Goal: Information Seeking & Learning: Learn about a topic

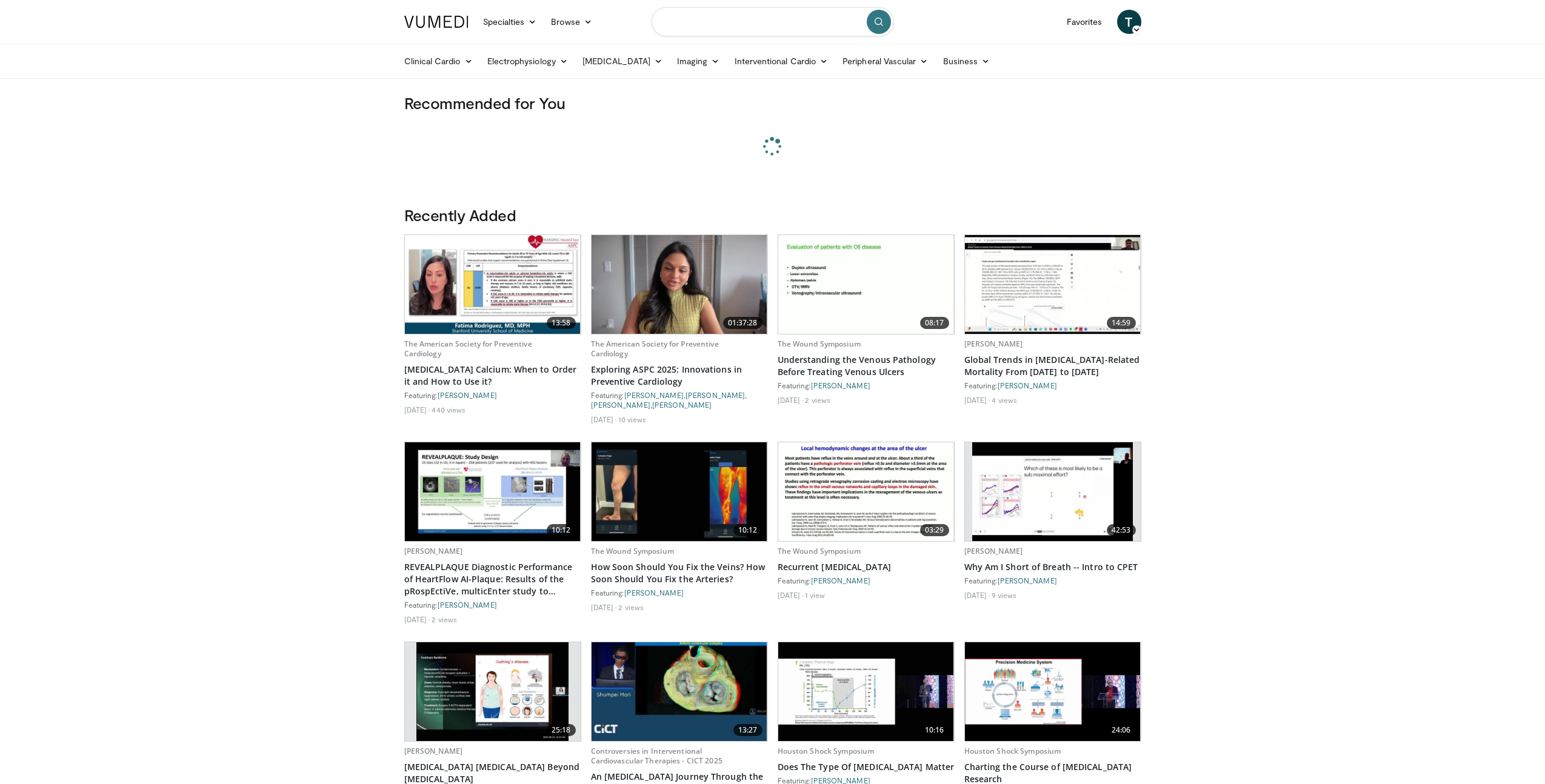
click at [723, 13] on input "Search topics, interventions" at bounding box center [773, 22] width 242 height 29
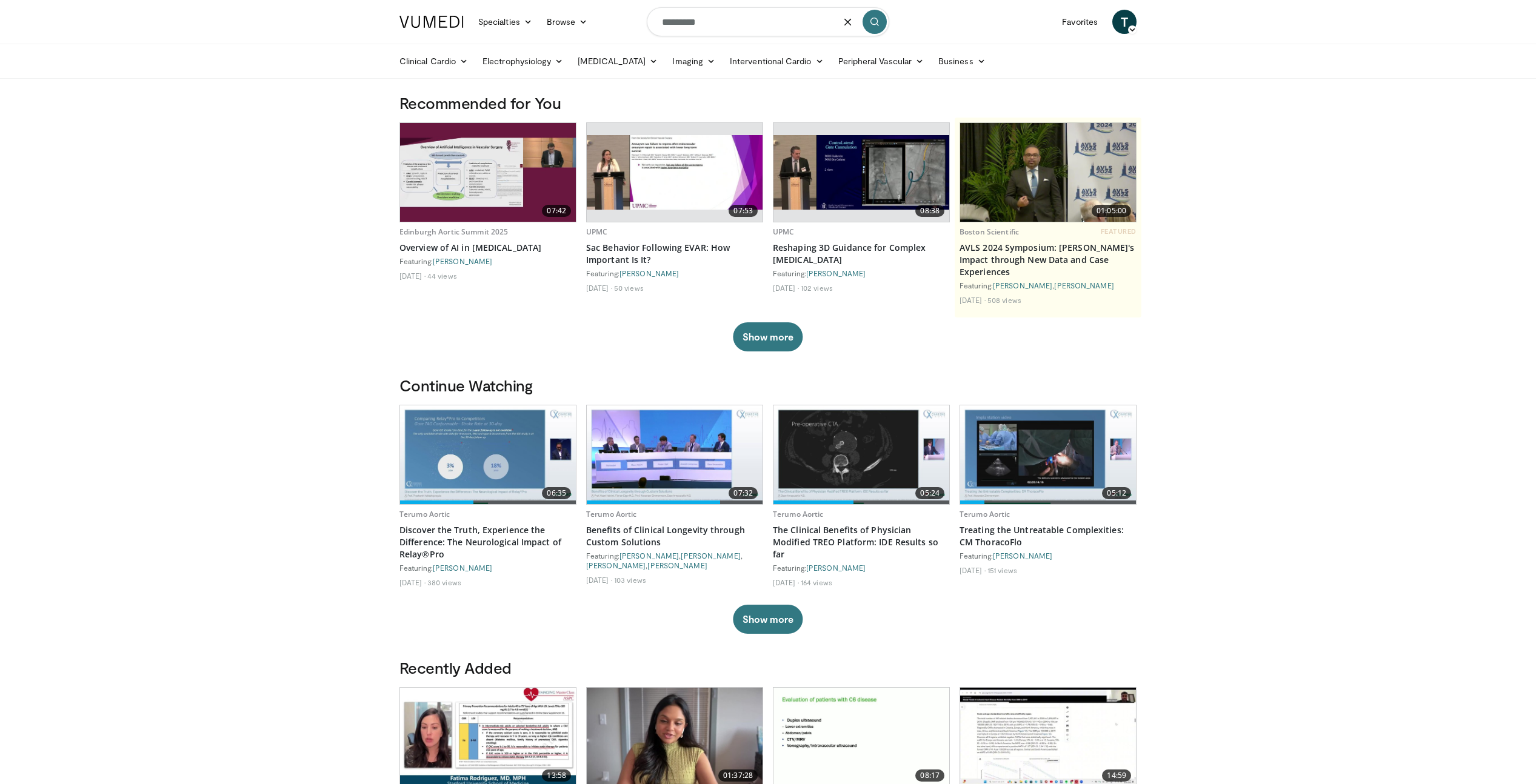
type input "*********"
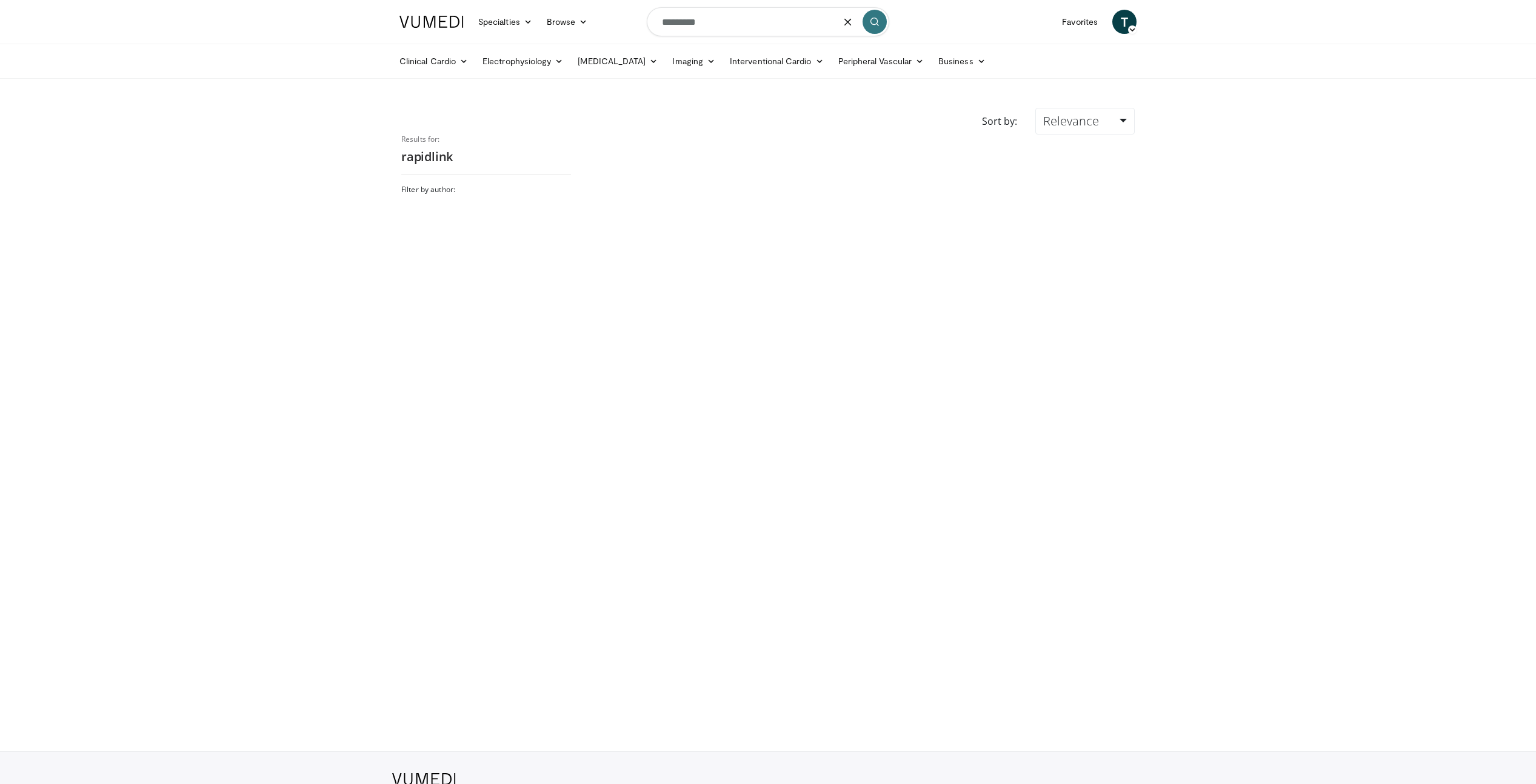
drag, startPoint x: 734, startPoint y: 17, endPoint x: 630, endPoint y: 10, distance: 104.2
click at [632, 10] on nav "Specialties Adult & Family Medicine Allergy, Asthma, Immunology Anesthesiology …" at bounding box center [768, 22] width 752 height 43
type input "********"
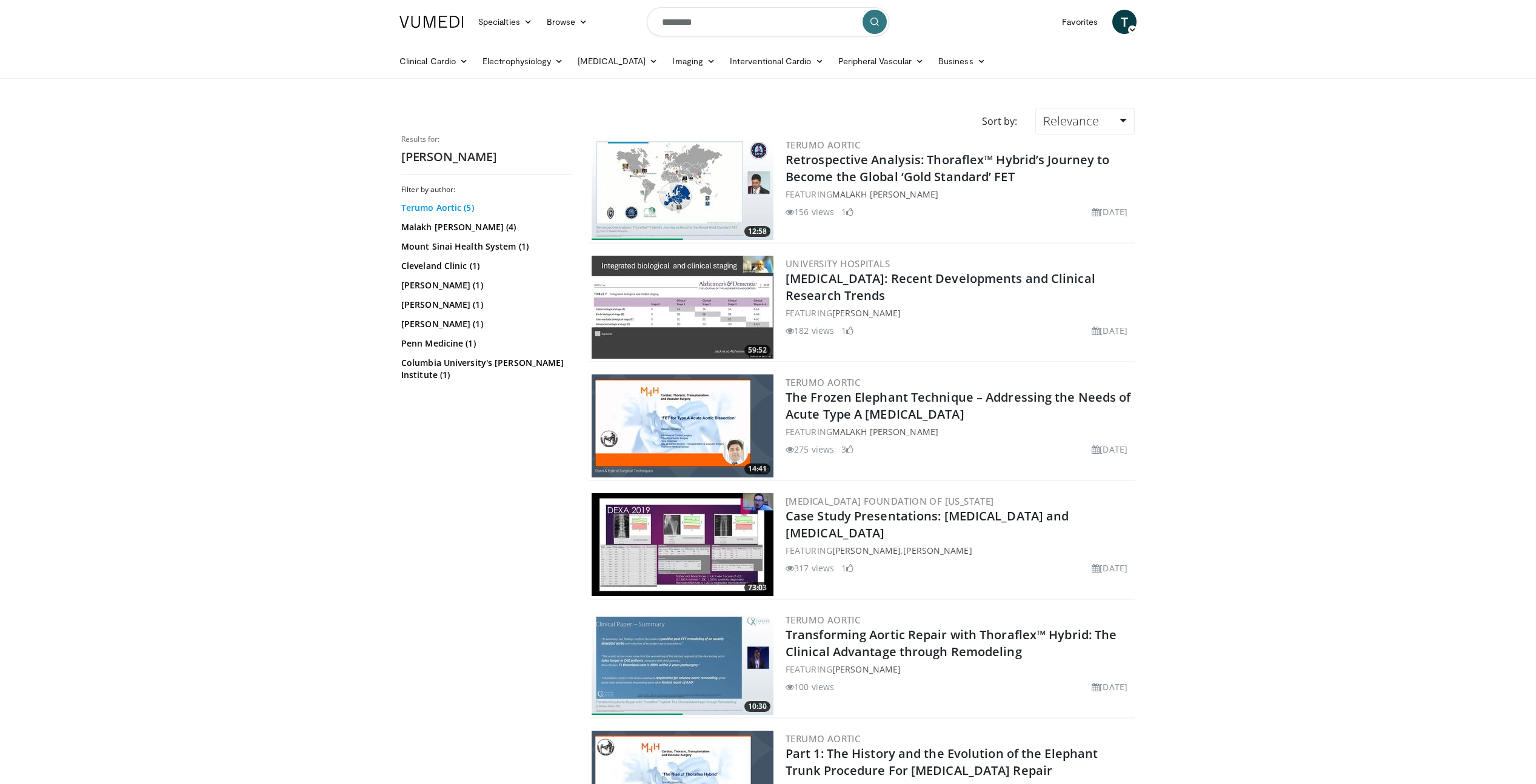
click at [458, 206] on link "Terumo Aortic (5)" at bounding box center [485, 208] width 167 height 12
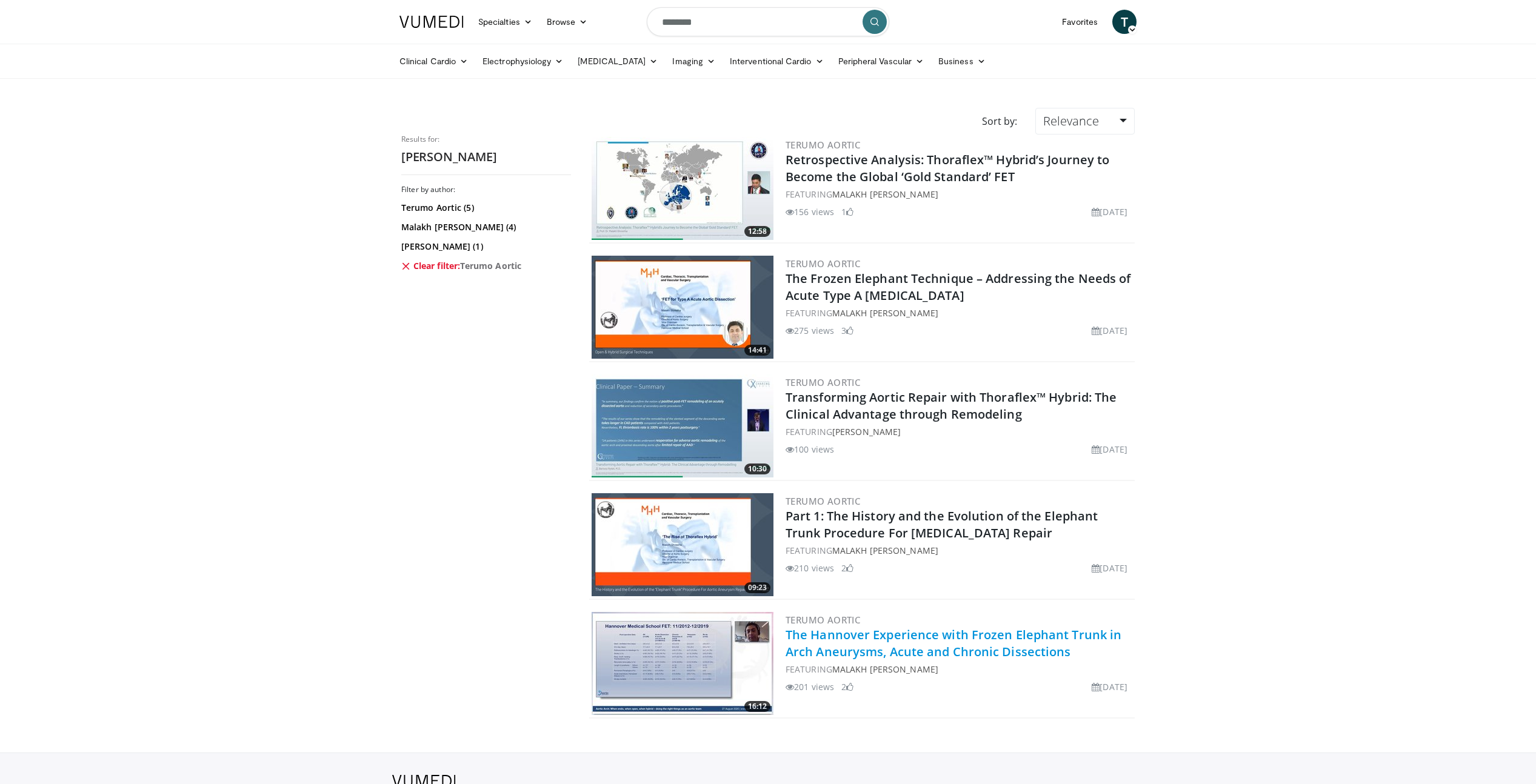
click at [841, 632] on link "The Hannover Experience with Frozen Elephant Trunk in Arch Aneurysms, Acute and…" at bounding box center [953, 643] width 336 height 34
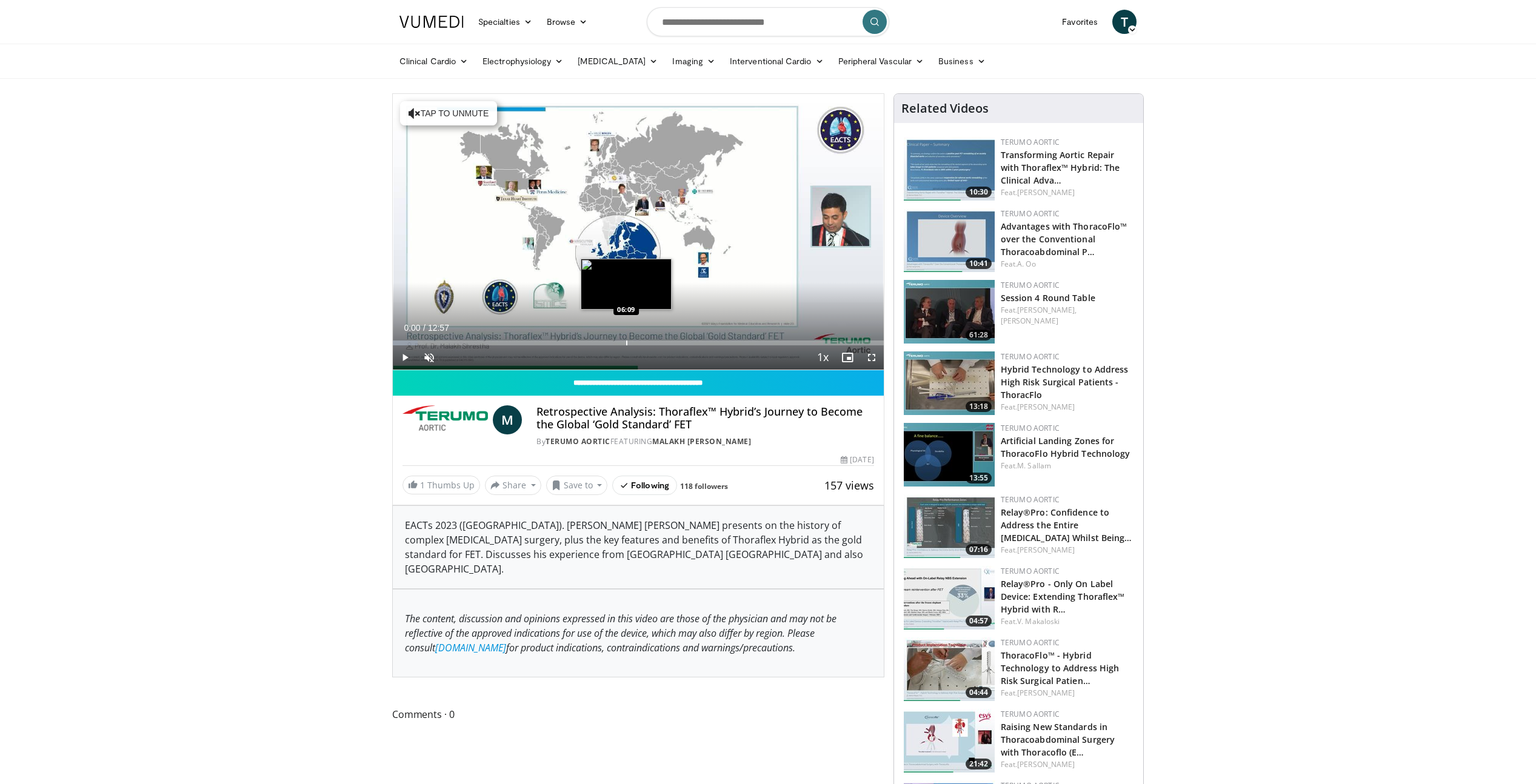
drag, startPoint x: 621, startPoint y: 332, endPoint x: 620, endPoint y: 341, distance: 9.1
click at [620, 345] on div "Current Time 0:00 / Duration 12:57 Play Skip Backward Skip Forward Unmute Loade…" at bounding box center [638, 357] width 491 height 24
click at [620, 341] on div "Progress Bar" at bounding box center [621, 343] width 1 height 4
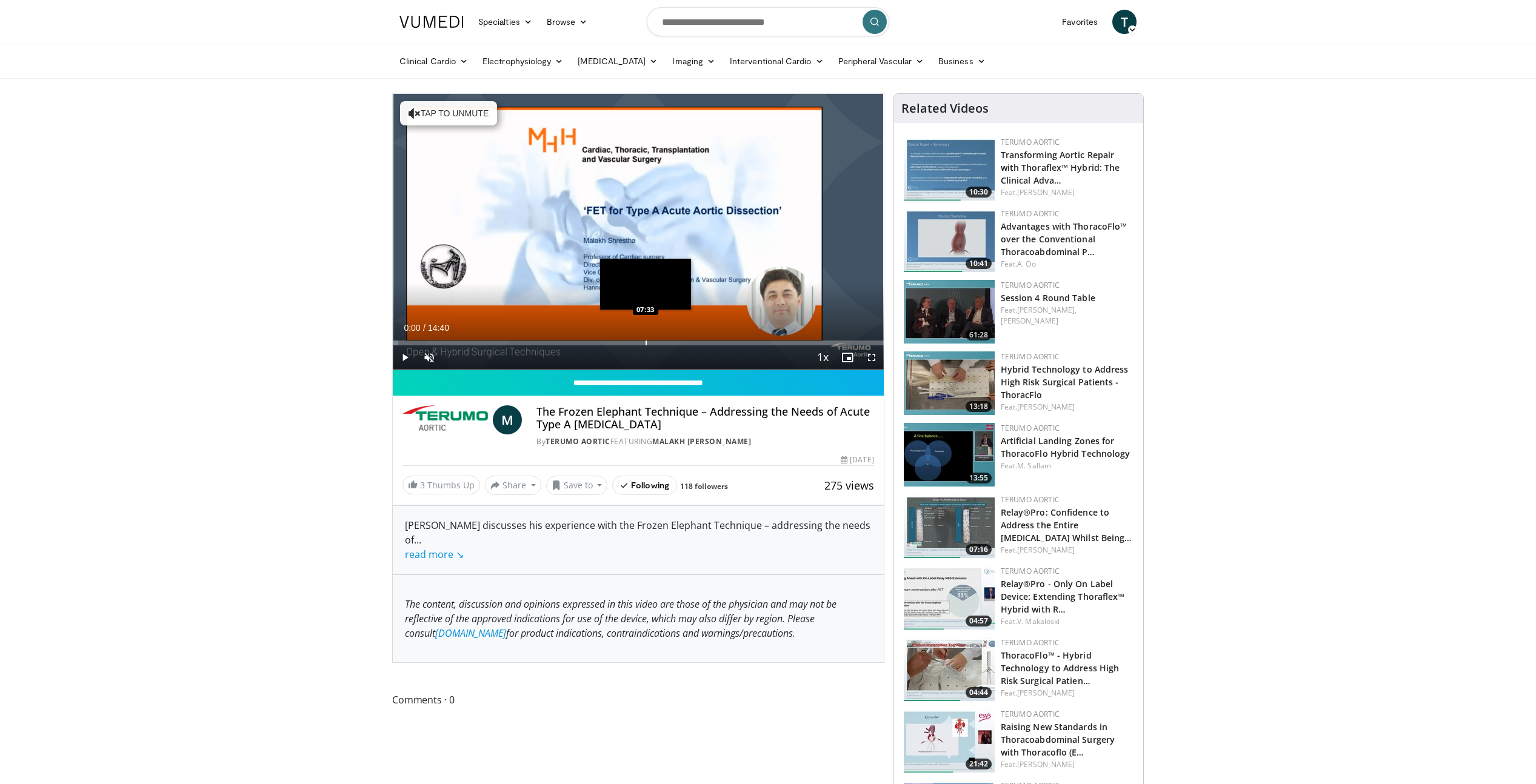
click at [645, 339] on div "Loaded : 1.14% 00:00 07:33" at bounding box center [638, 339] width 491 height 11
click at [693, 335] on div "Loaded : 54.07% 07:33 08:53" at bounding box center [638, 339] width 491 height 11
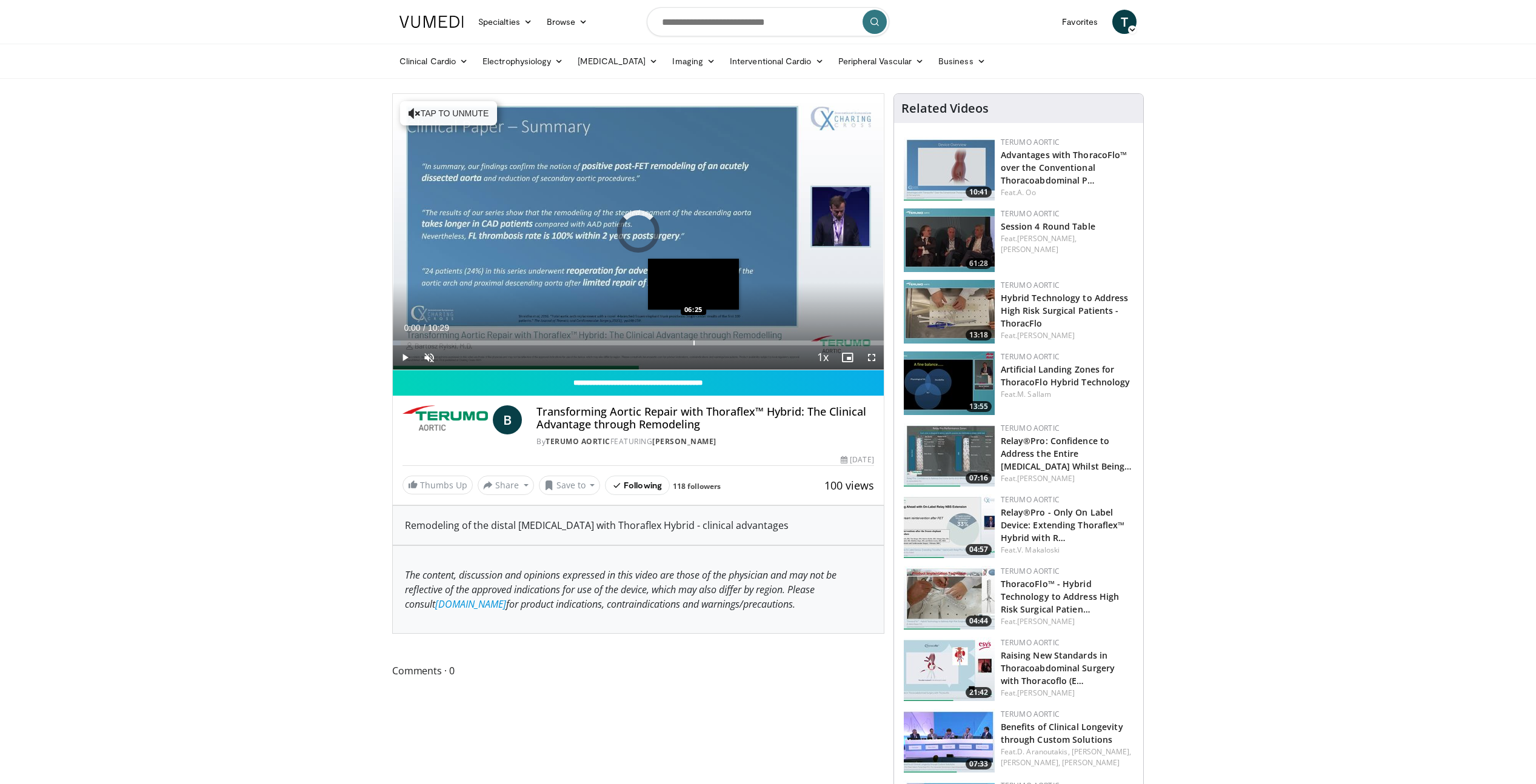
click at [693, 338] on div "Loaded : 1.56% 00:00 06:25" at bounding box center [638, 339] width 491 height 11
click at [740, 341] on div "Progress Bar" at bounding box center [740, 343] width 1 height 4
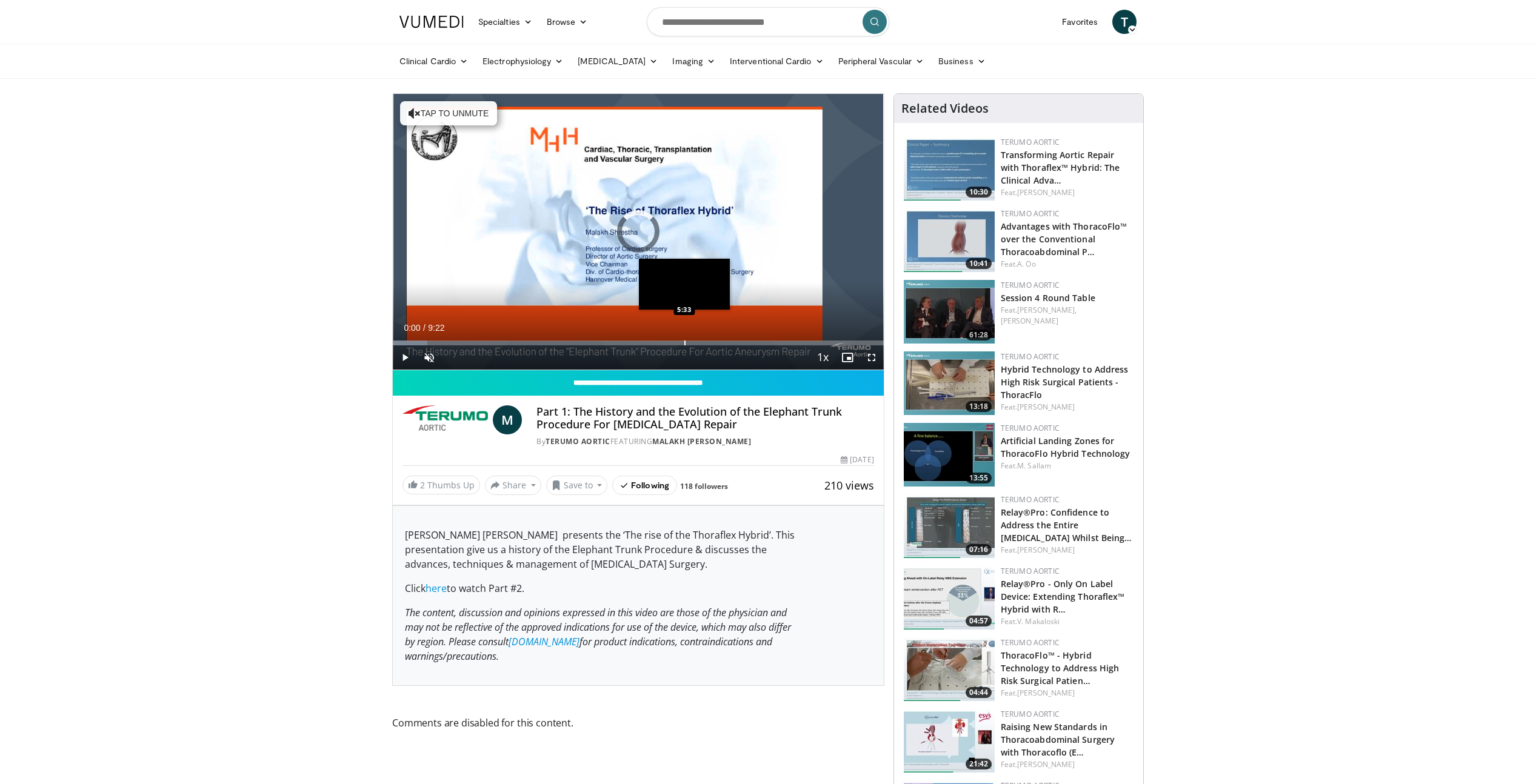
click at [684, 341] on div "Progress Bar" at bounding box center [685, 343] width 1 height 4
click at [698, 21] on input "Search topics, interventions" at bounding box center [768, 22] width 242 height 29
type input "********"
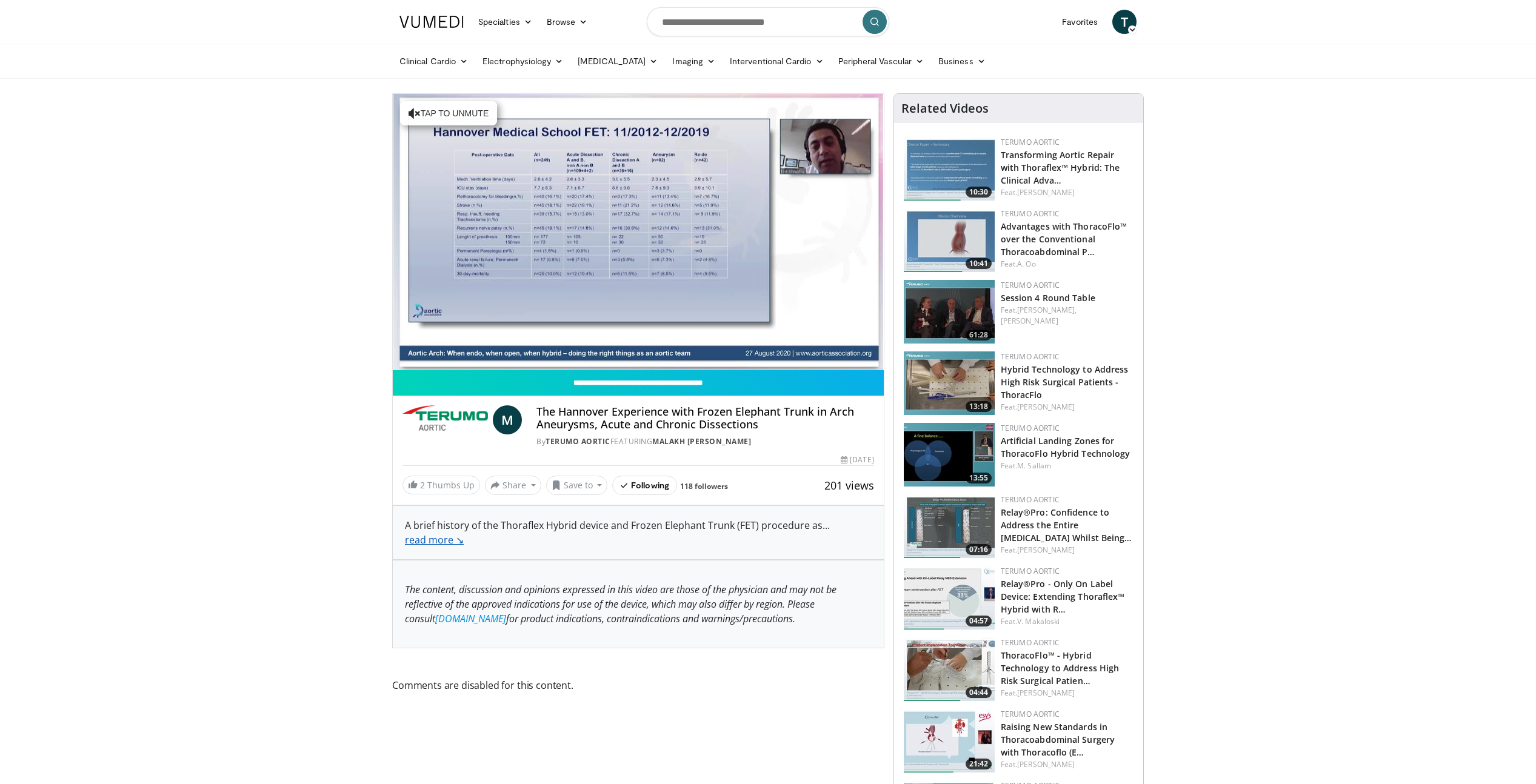
click at [413, 537] on link "read more ↘" at bounding box center [434, 540] width 59 height 13
